Goal: Transaction & Acquisition: Register for event/course

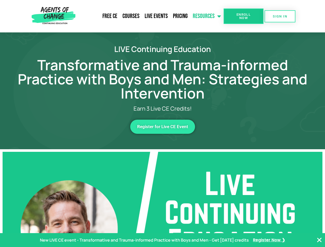
click at [207, 16] on link "Resources" at bounding box center [206, 16] width 33 height 13
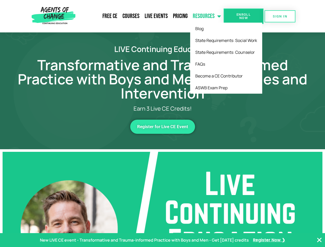
click at [244, 16] on span "Enroll Now" at bounding box center [243, 16] width 23 height 7
click at [280, 16] on span "SIGN IN" at bounding box center [280, 16] width 14 height 3
click at [163, 127] on span "Register for Live CE Event" at bounding box center [162, 127] width 51 height 4
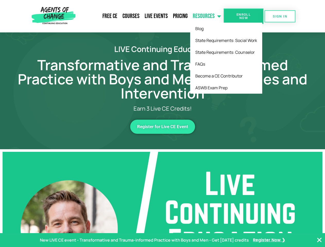
click at [163, 127] on span "Register for Live CE Event" at bounding box center [162, 127] width 51 height 4
click at [162, 240] on p "New LIVE CE event - Transformative and Trauma-informed Practice with Boys and M…" at bounding box center [144, 240] width 209 height 7
click at [320, 240] on icon "Close Banner" at bounding box center [319, 240] width 6 height 6
